Goal: Navigation & Orientation: Find specific page/section

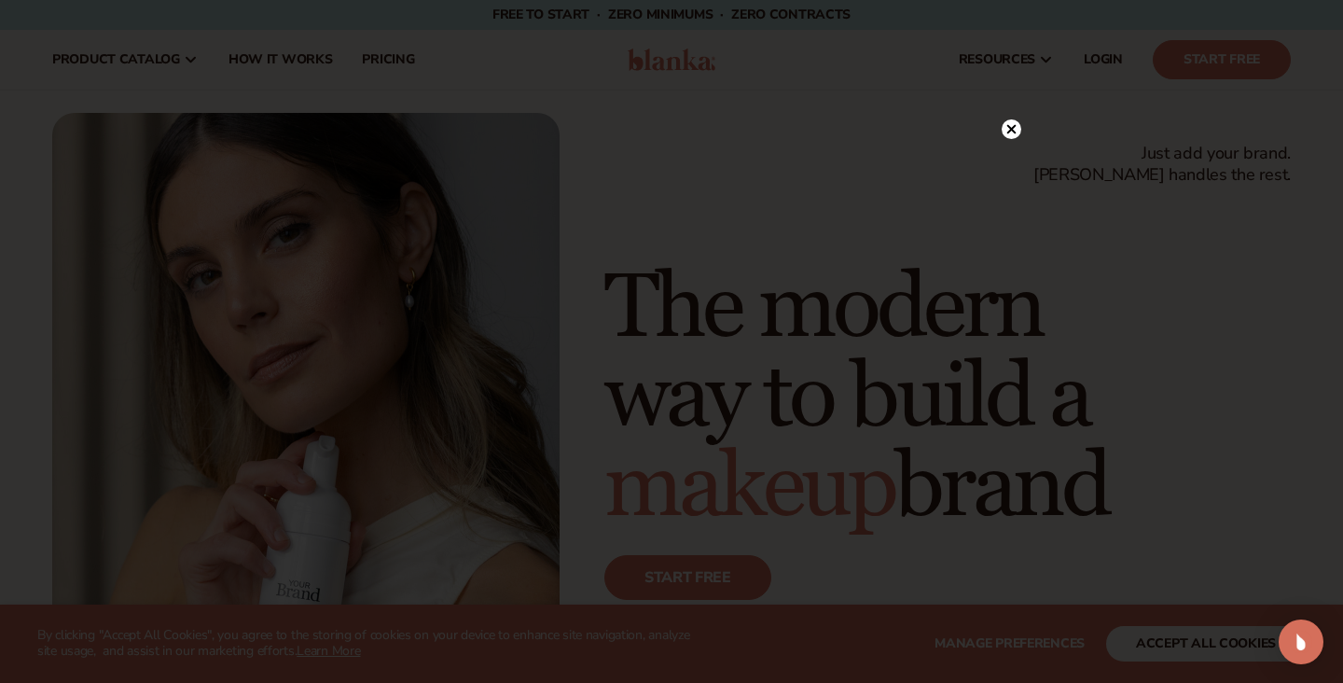
click at [1016, 126] on circle at bounding box center [1011, 129] width 20 height 20
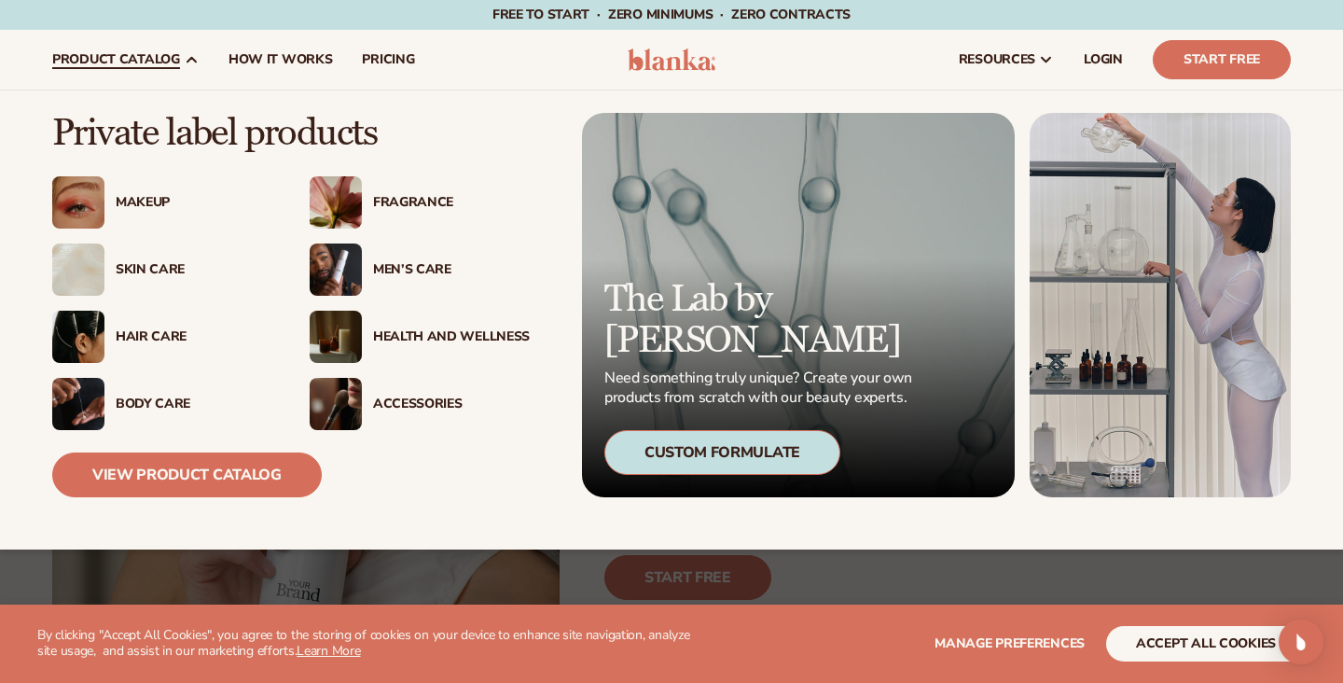
click at [401, 405] on div "Accessories" at bounding box center [451, 404] width 157 height 16
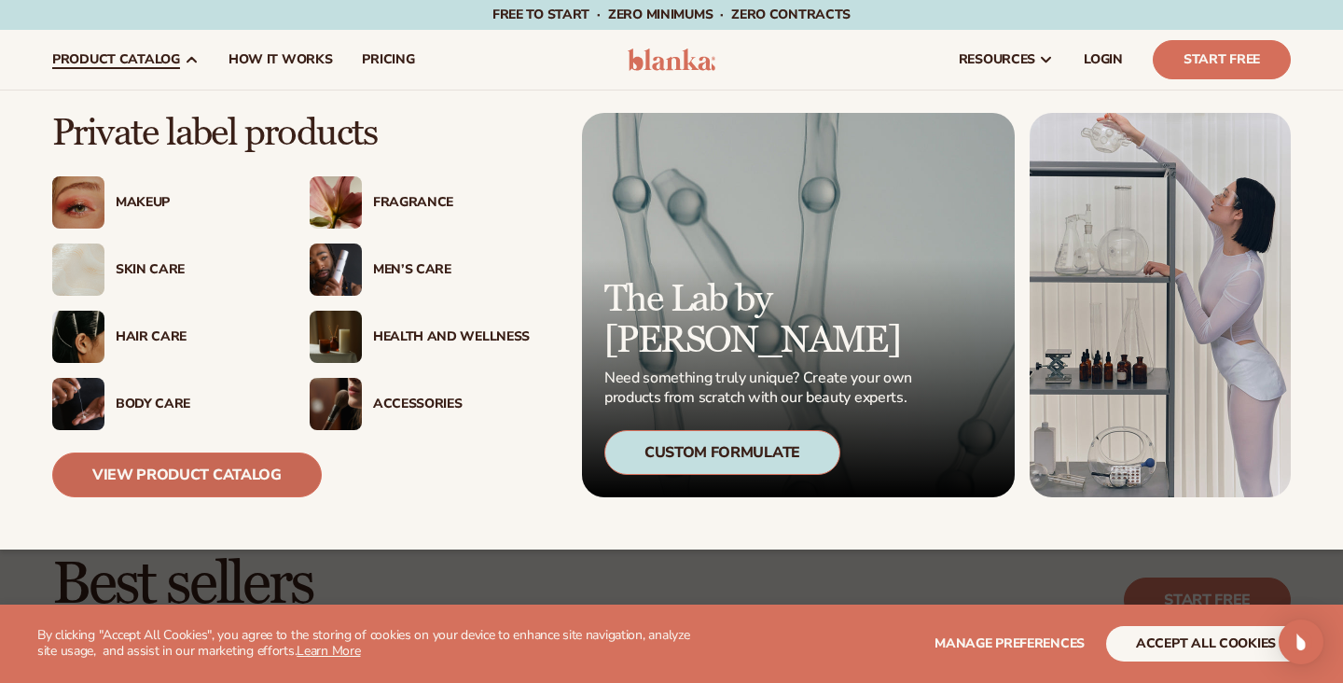
click at [156, 465] on link "View Product Catalog" at bounding box center [186, 474] width 269 height 45
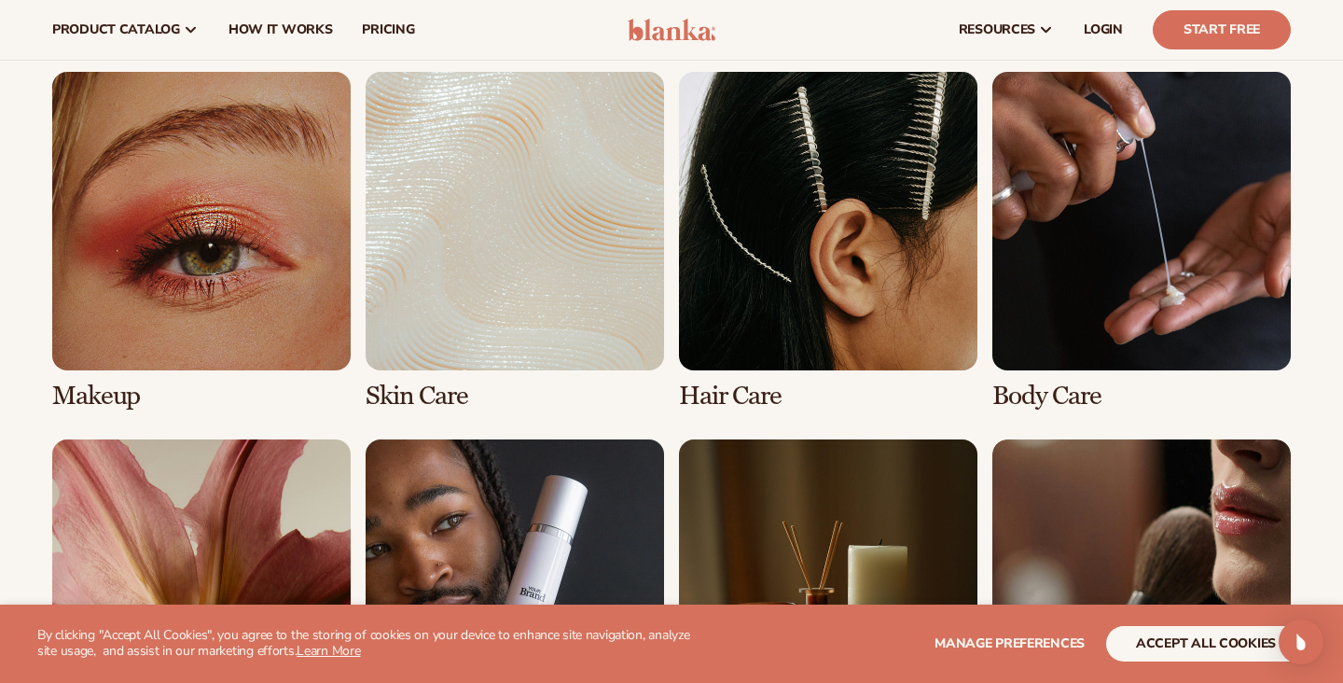
scroll to position [1329, 0]
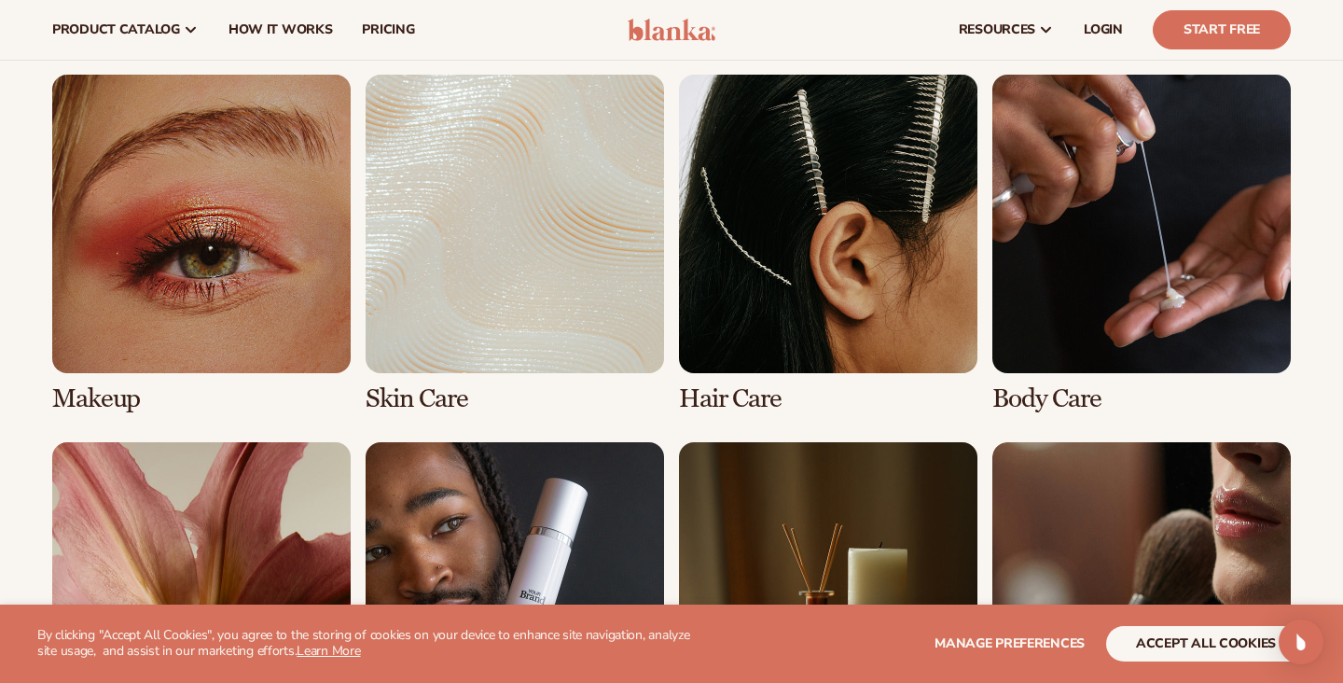
click at [798, 248] on link "3 / 8" at bounding box center [828, 244] width 298 height 338
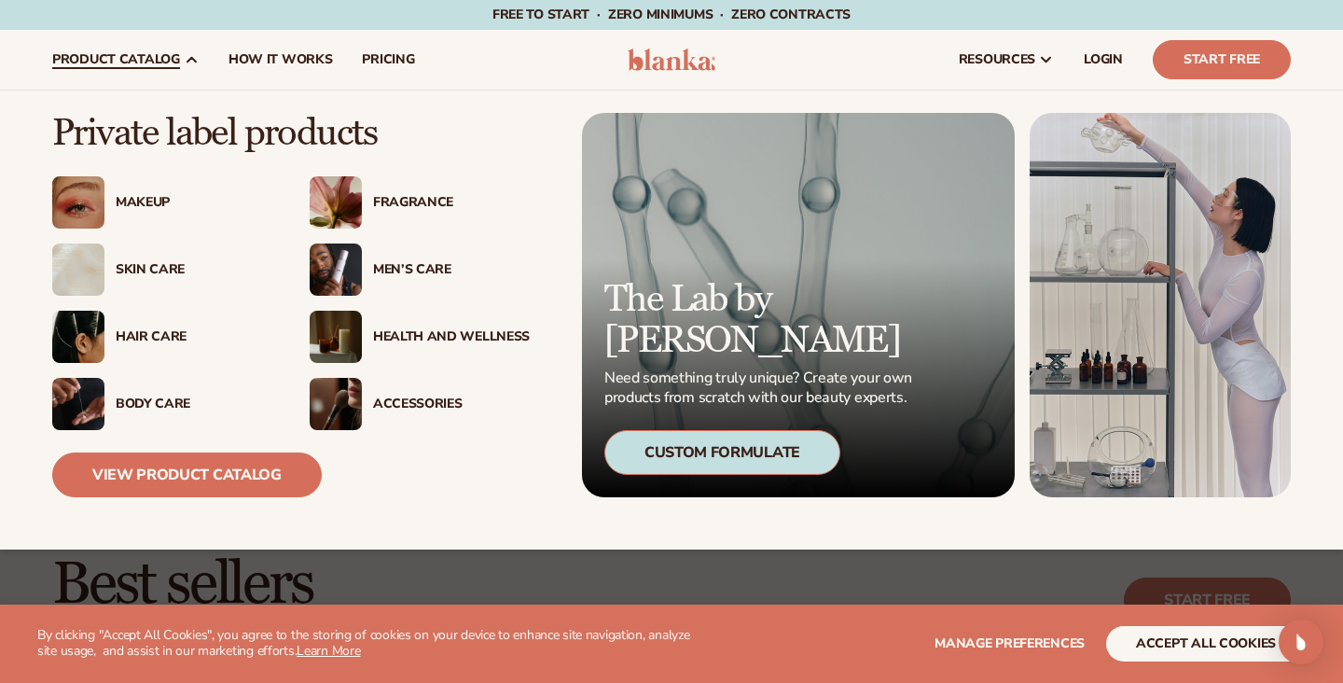
click at [400, 402] on div "Accessories" at bounding box center [451, 404] width 157 height 16
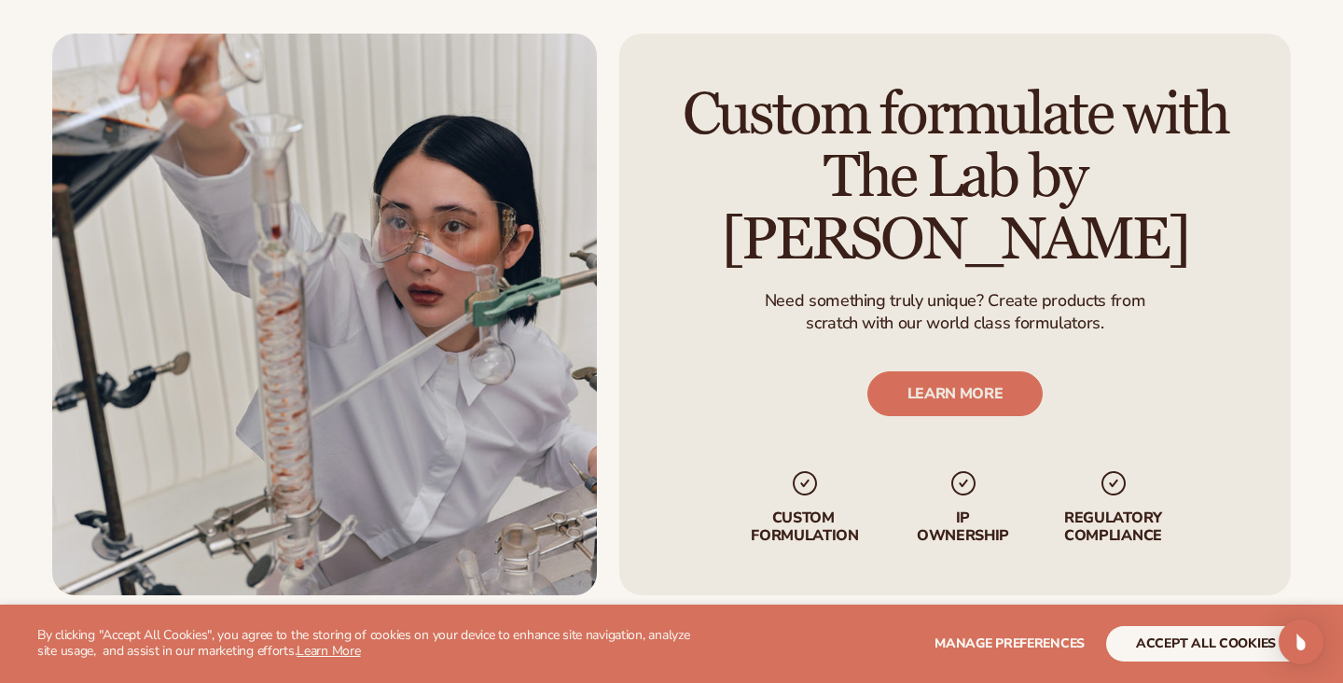
scroll to position [2251, 0]
